Goal: Use online tool/utility

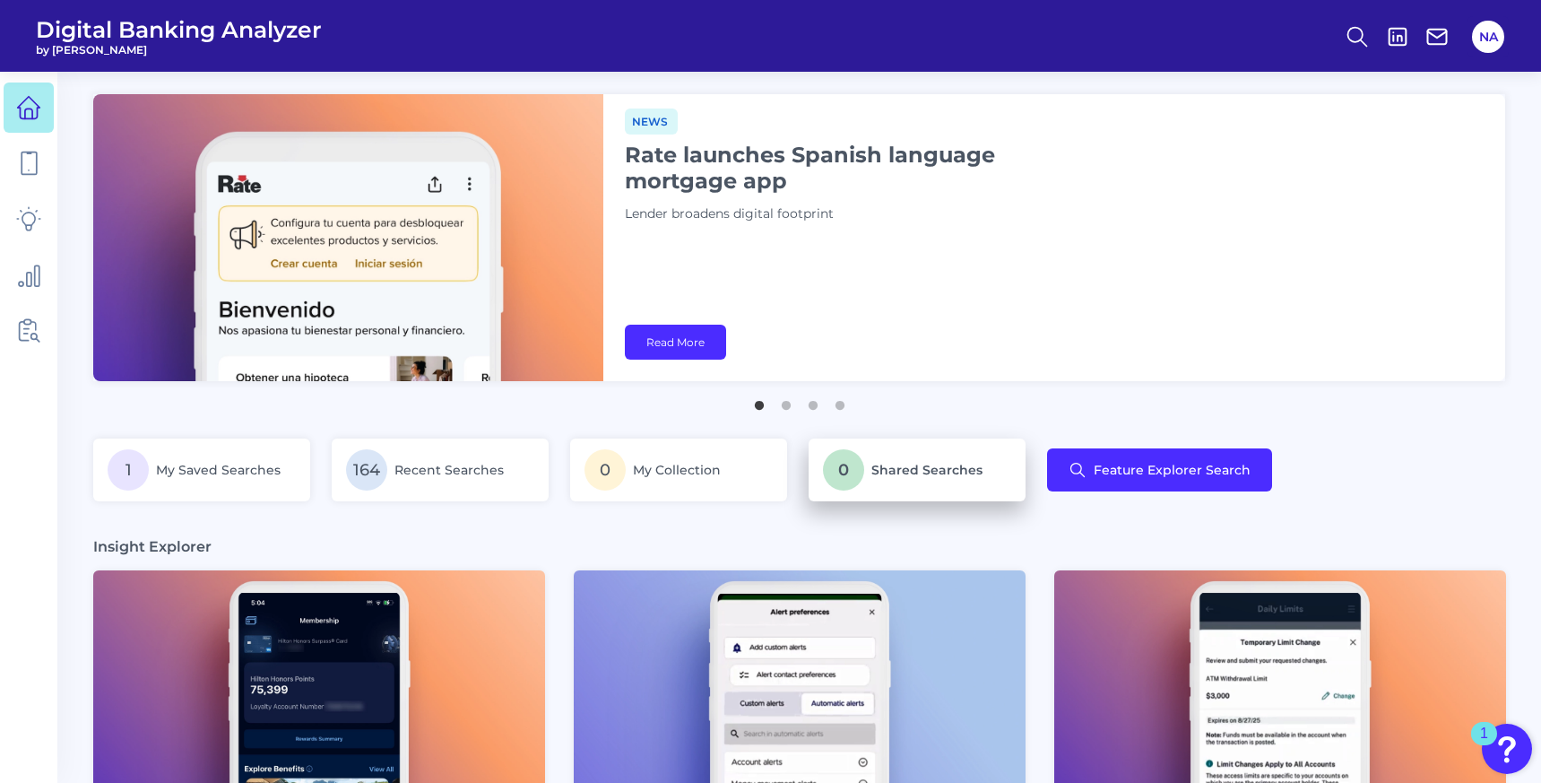
scroll to position [209, 0]
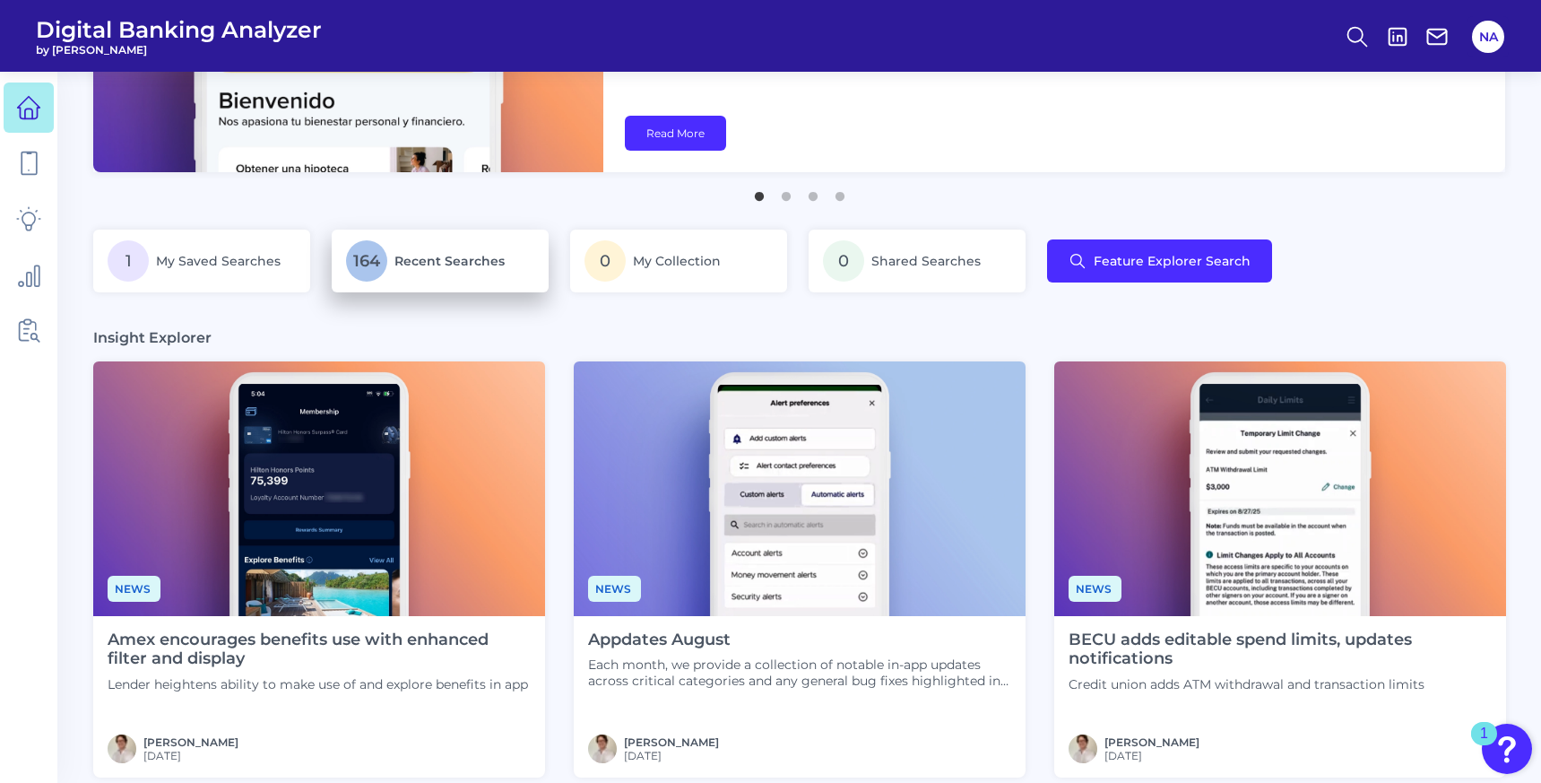
click at [458, 256] on span "Recent Searches" at bounding box center [450, 261] width 110 height 16
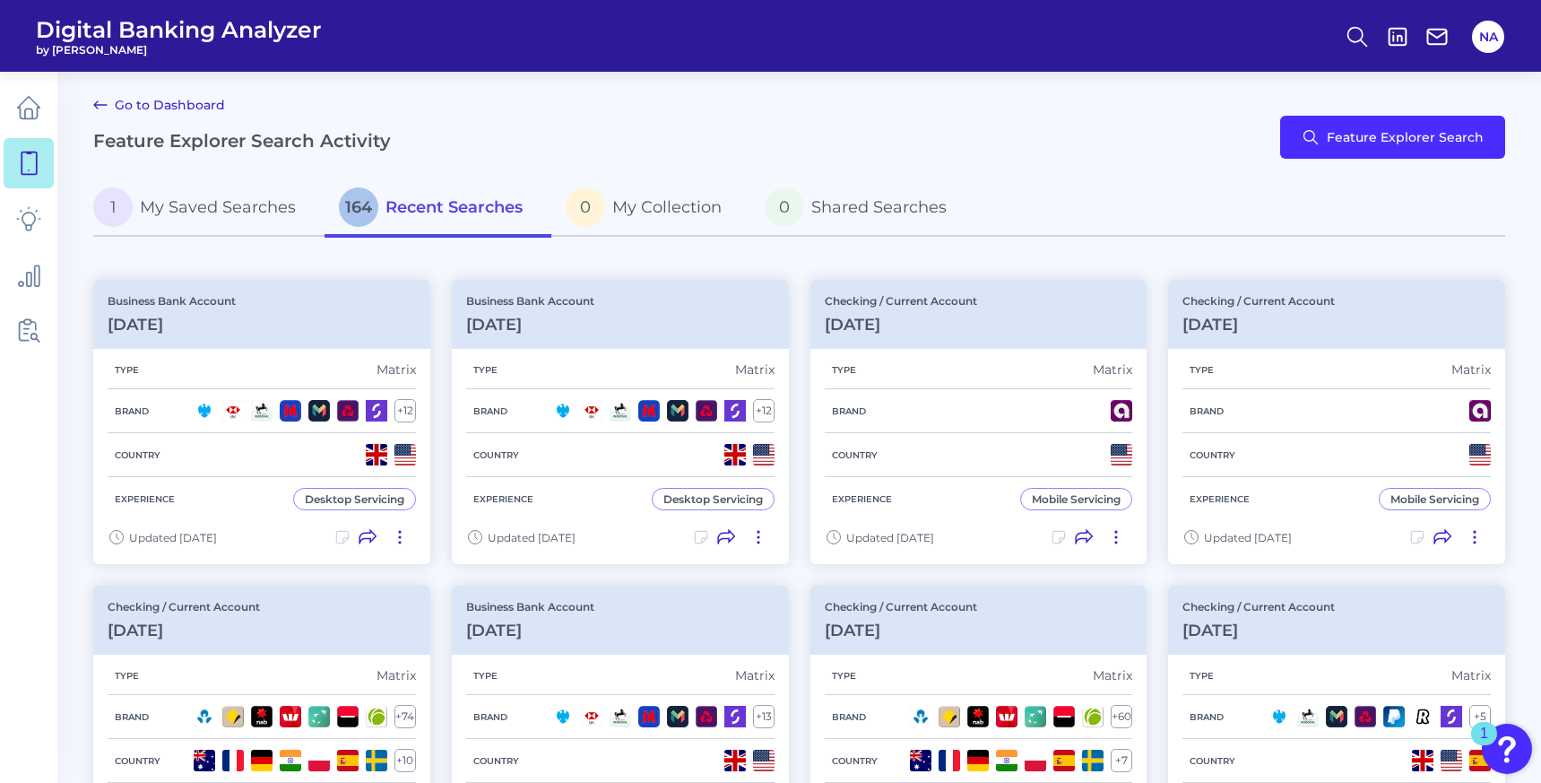
click at [116, 105] on link "Go to Dashboard" at bounding box center [159, 105] width 132 height 22
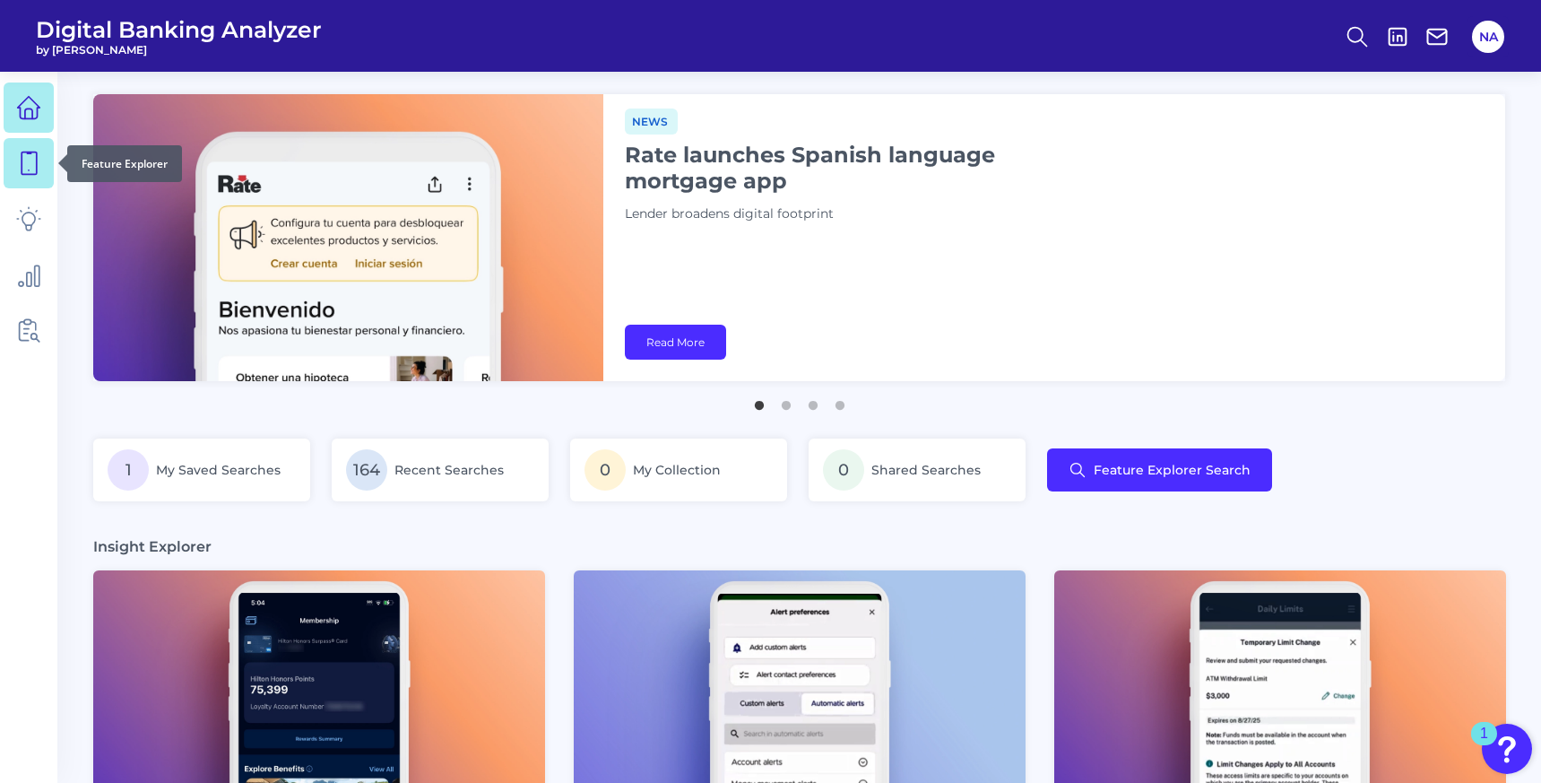
click at [15, 176] on link at bounding box center [29, 163] width 50 height 50
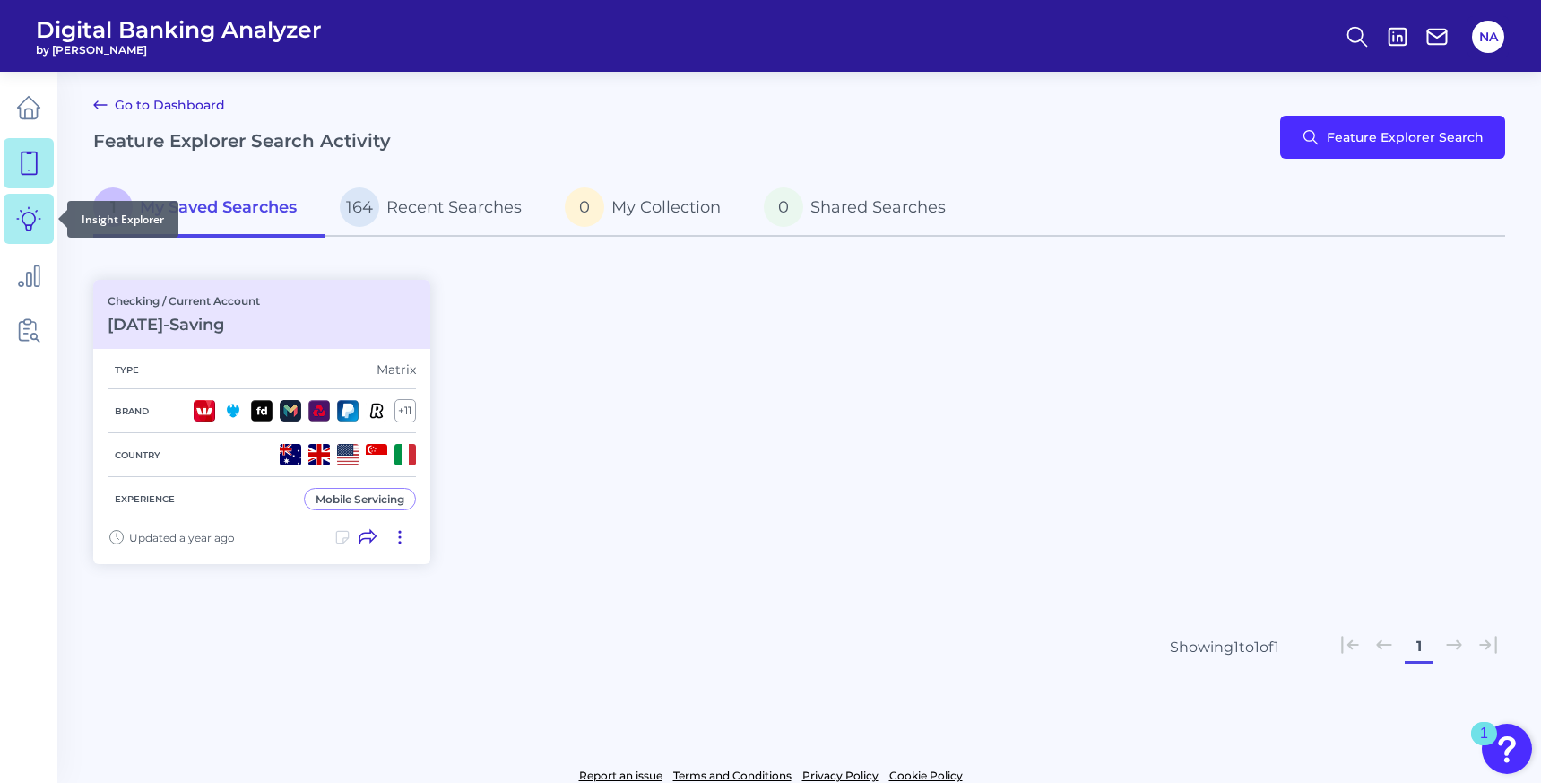
click at [26, 219] on icon at bounding box center [28, 218] width 25 height 25
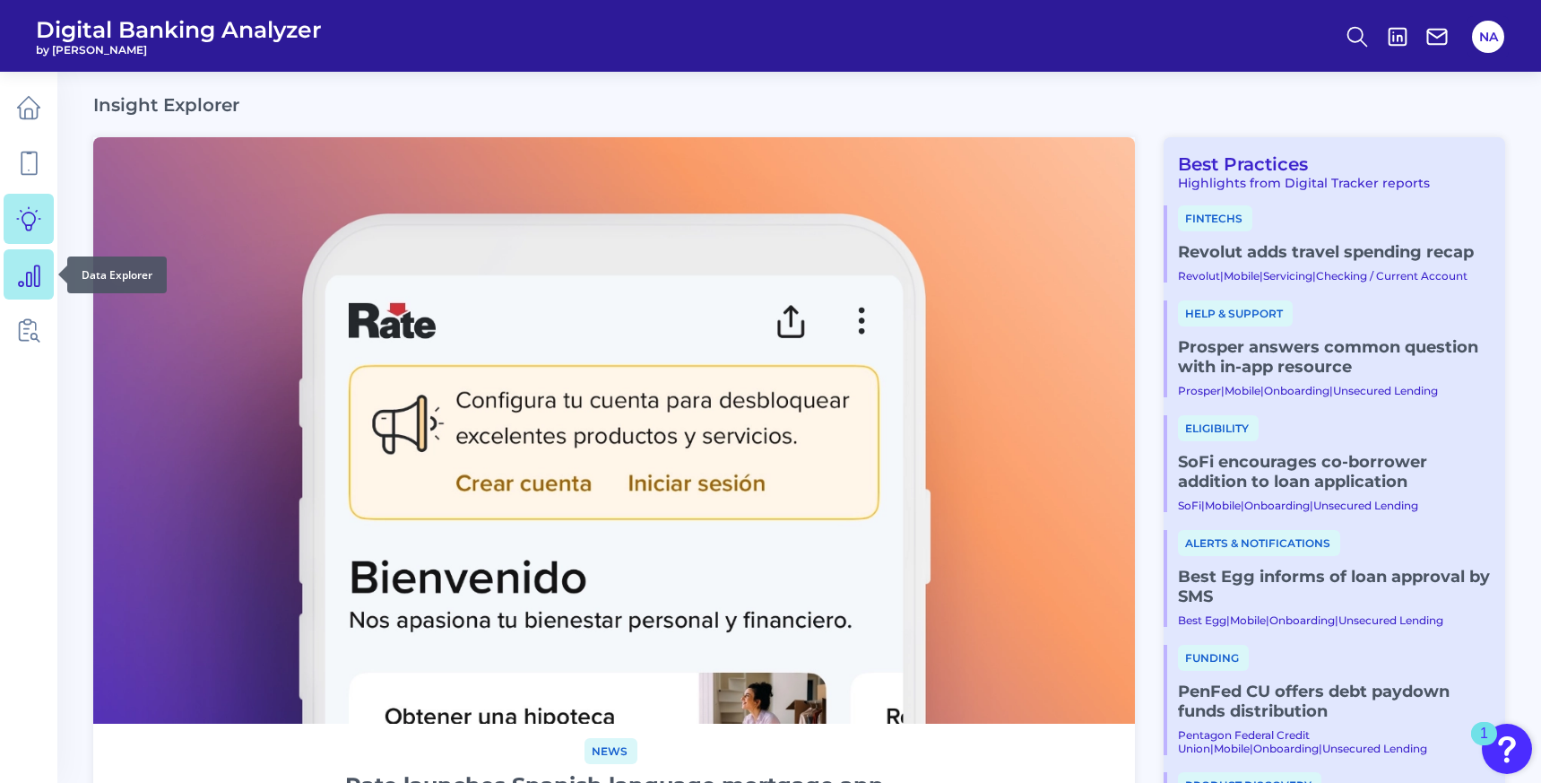
click at [33, 279] on icon at bounding box center [28, 274] width 25 height 25
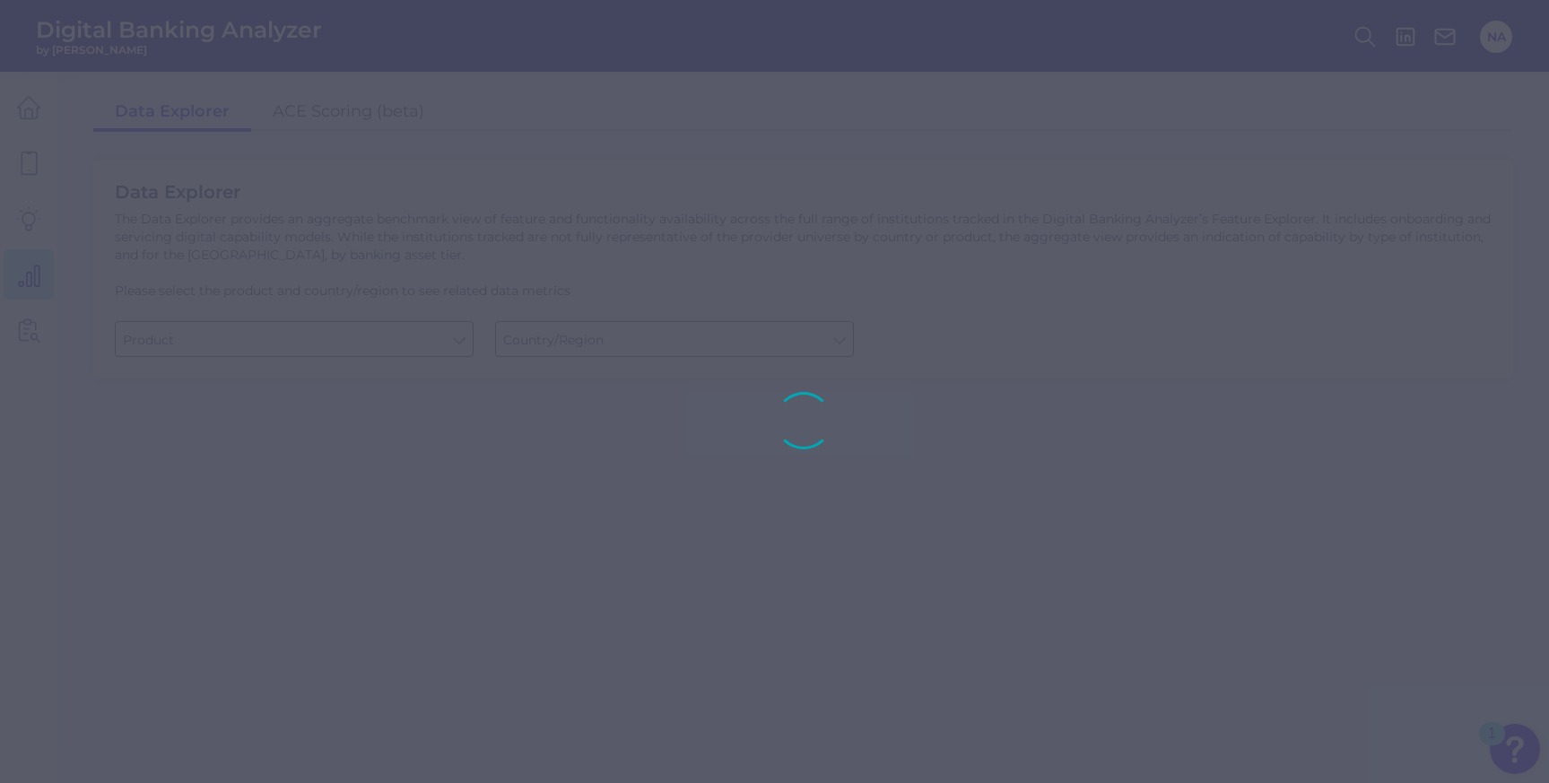
type input "Business Bank Account"
type input "[GEOGRAPHIC_DATA]"
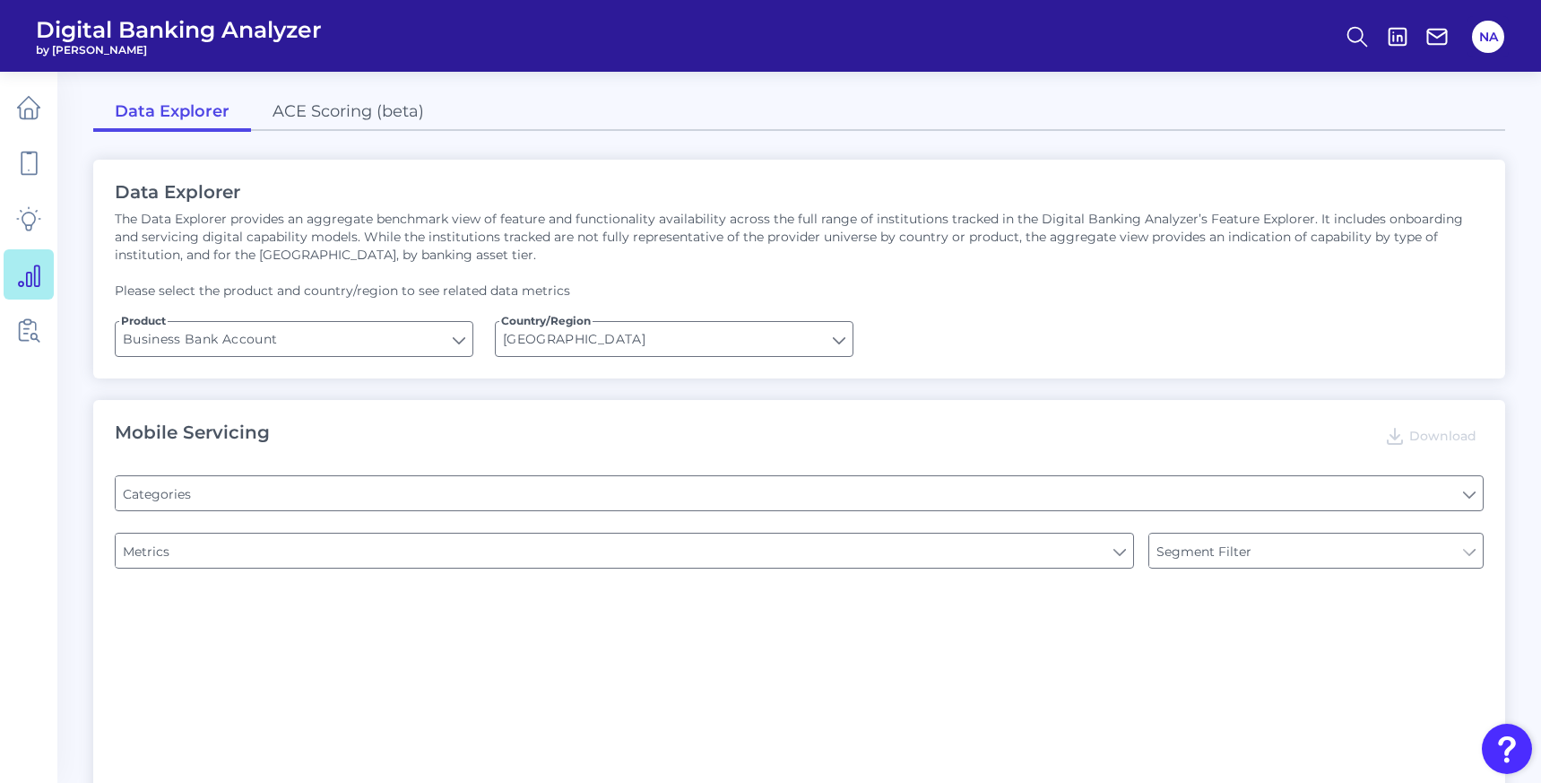
type input "Pre-login Features"
type input "Login"
type input "Channel"
type input "Type of Institution"
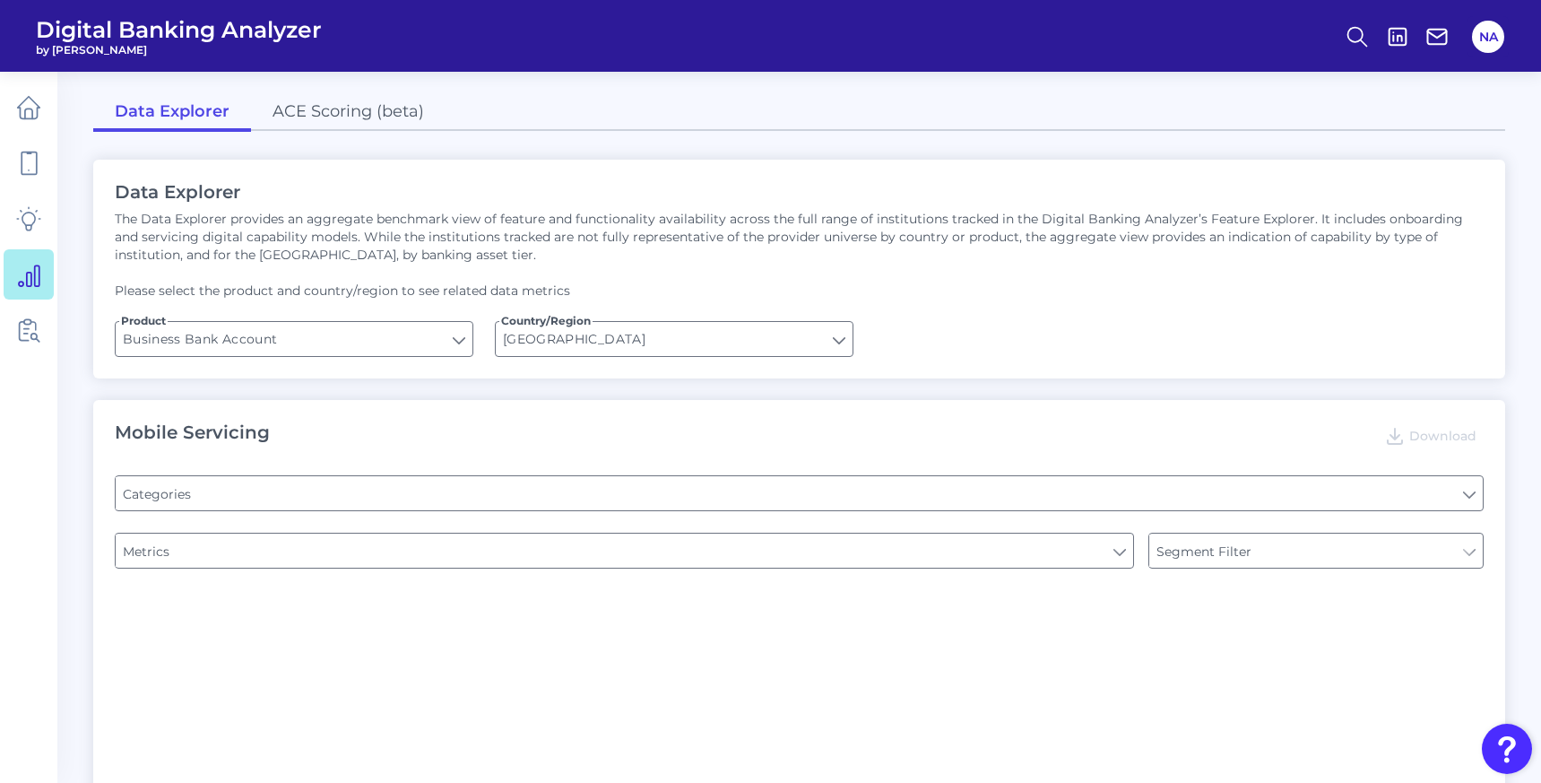
type input "Type of Institution"
type input "Upon opening the app are users immediately prompted to use Touch/Face ID to log…"
type input "Does it offer third-party single sign on?"
type input "Can you apply for the PRODUCT as a new to brand customer on ANY digital channel?"
